Goal: Information Seeking & Learning: Understand process/instructions

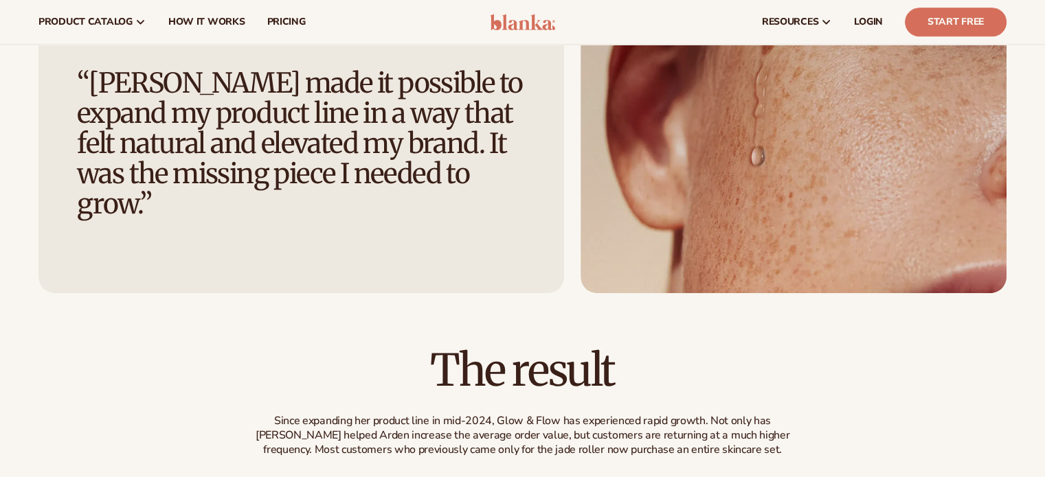
scroll to position [1522, 0]
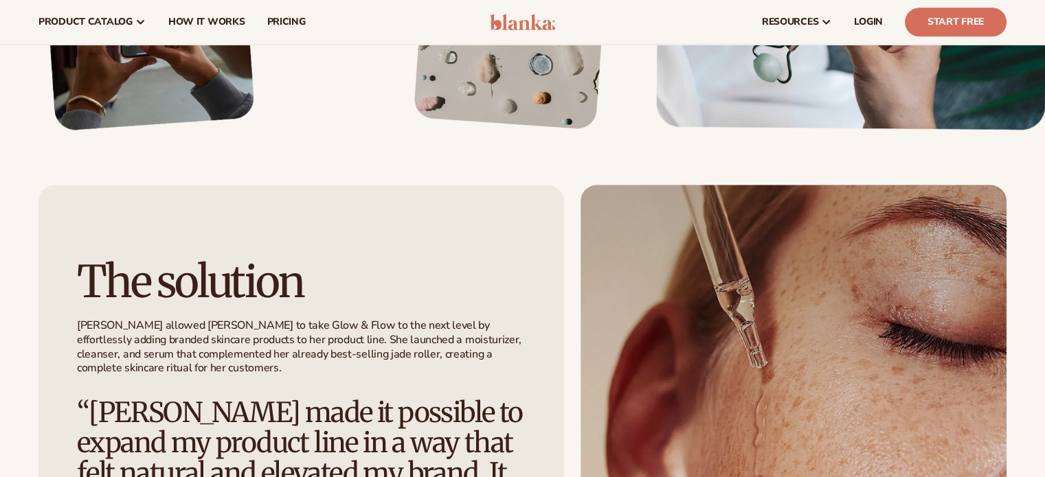
drag, startPoint x: 1054, startPoint y: 263, endPoint x: 1054, endPoint y: 225, distance: 38.5
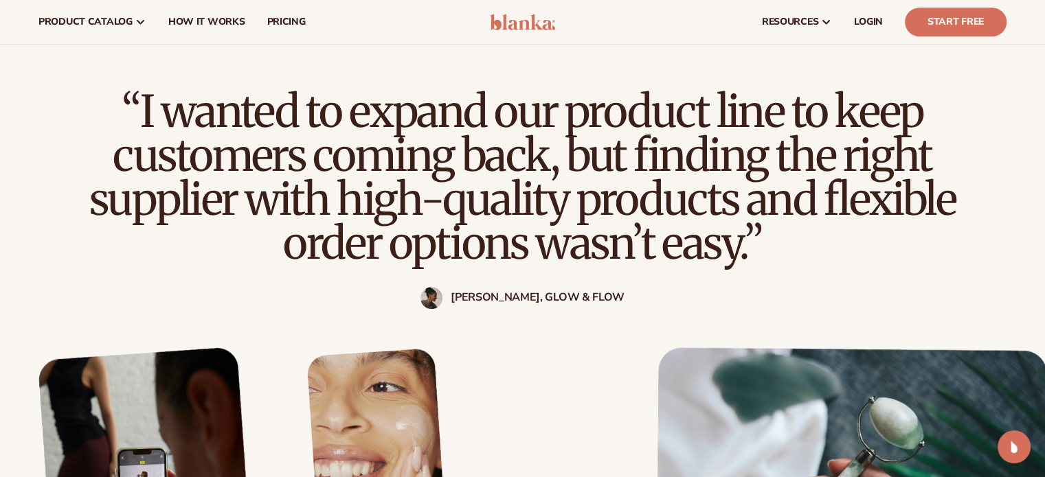
scroll to position [1025, 0]
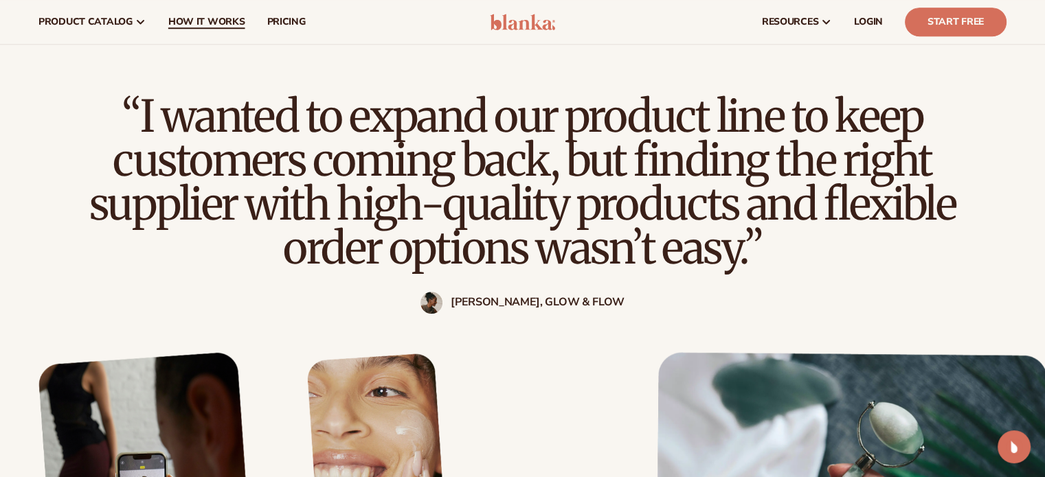
click at [200, 24] on span "How It Works" at bounding box center [206, 21] width 77 height 11
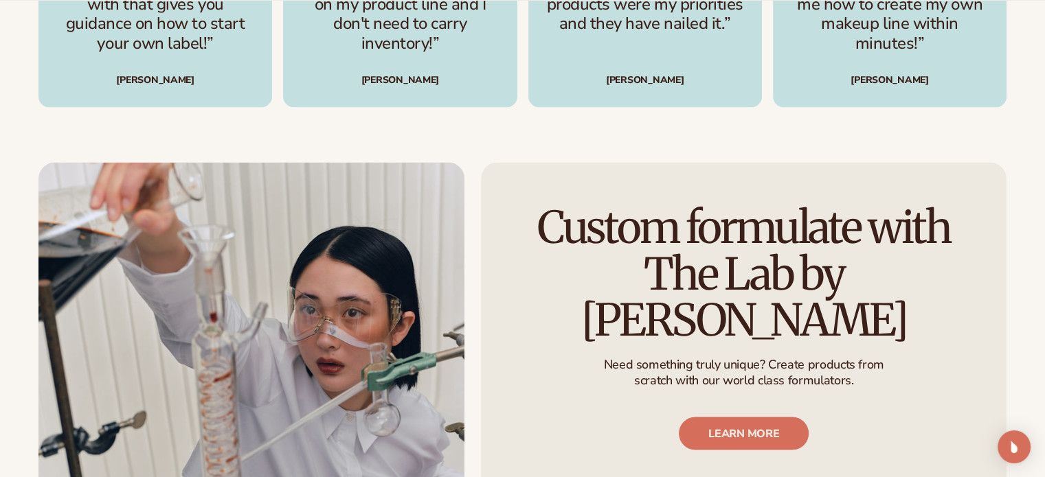
scroll to position [2280, 0]
